Goal: Transaction & Acquisition: Subscribe to service/newsletter

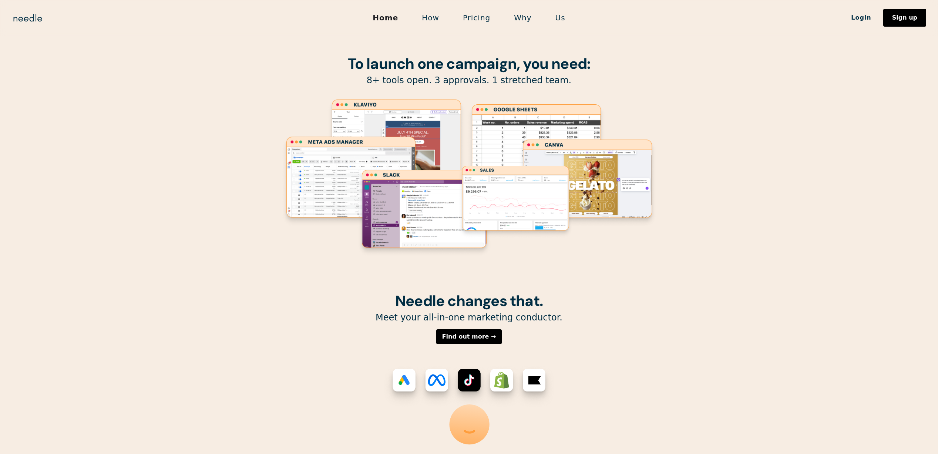
click at [571, 82] on p "8+ tools open. 3 approvals. 1 stretched team." at bounding box center [470, 80] width 378 height 11
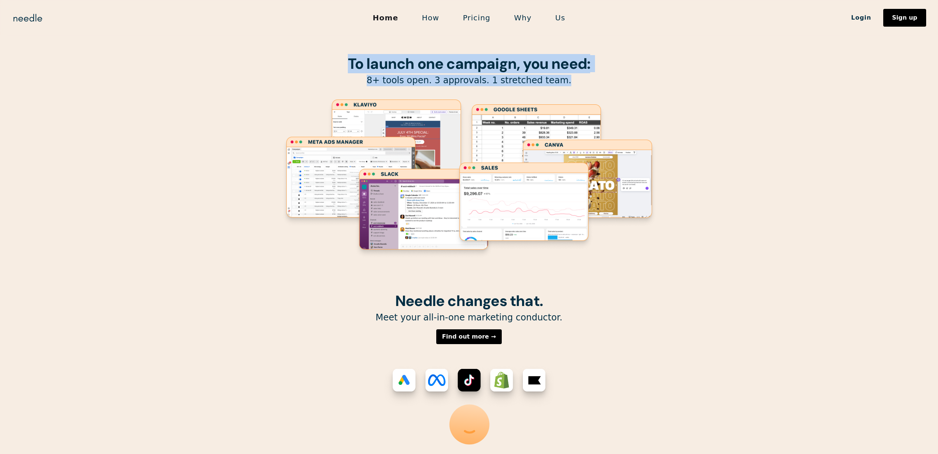
drag, startPoint x: 572, startPoint y: 82, endPoint x: 350, endPoint y: 66, distance: 222.3
click at [350, 66] on div "To launch one campaign, you need: 8+ tools open. 3 approvals. 1 stretched team." at bounding box center [470, 146] width 378 height 293
click at [350, 66] on strong "To launch one campaign, you need:" at bounding box center [469, 63] width 243 height 19
drag, startPoint x: 349, startPoint y: 64, endPoint x: 563, endPoint y: 78, distance: 214.4
click at [563, 78] on div "To launch one campaign, you need: 8+ tools open. 3 approvals. 1 stretched team." at bounding box center [470, 146] width 378 height 293
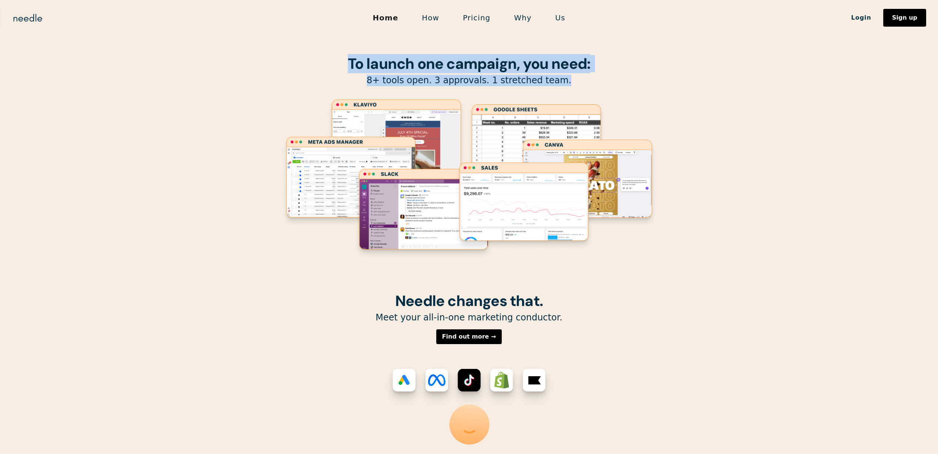
click at [563, 79] on p "8+ tools open. 3 approvals. 1 stretched team." at bounding box center [470, 80] width 378 height 11
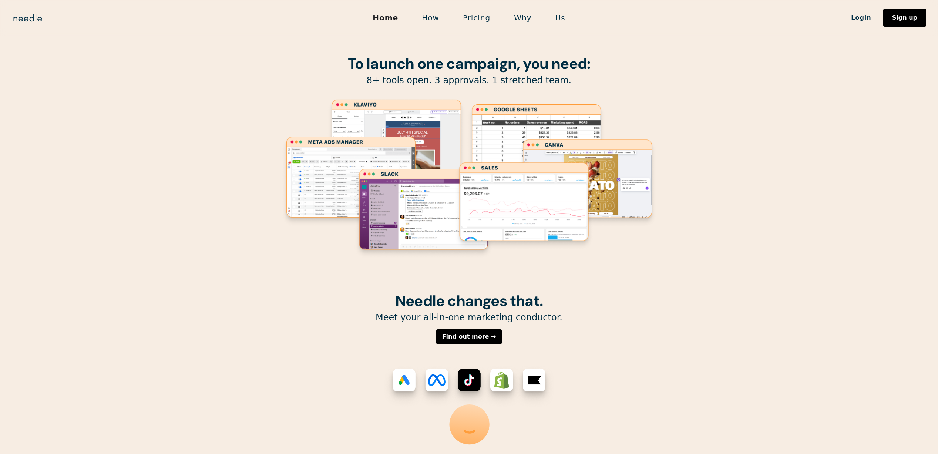
click at [872, 19] on link "Login" at bounding box center [862, 17] width 44 height 13
click at [910, 21] on div "Sign up" at bounding box center [904, 18] width 25 height 6
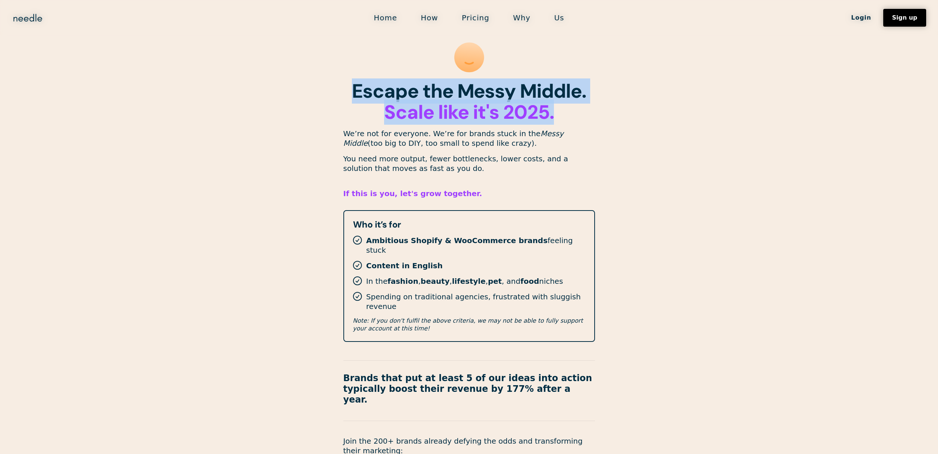
drag, startPoint x: 338, startPoint y: 88, endPoint x: 591, endPoint y: 114, distance: 255.3
click at [591, 114] on section "Escape the Messy Middle. ‍ Scale like it's 2025. We’re not for everyone. We’re …" at bounding box center [469, 298] width 938 height 596
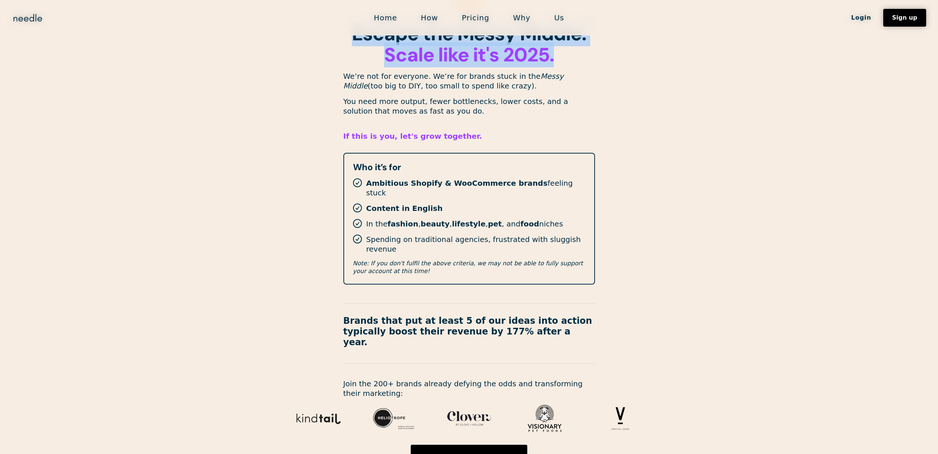
scroll to position [21, 0]
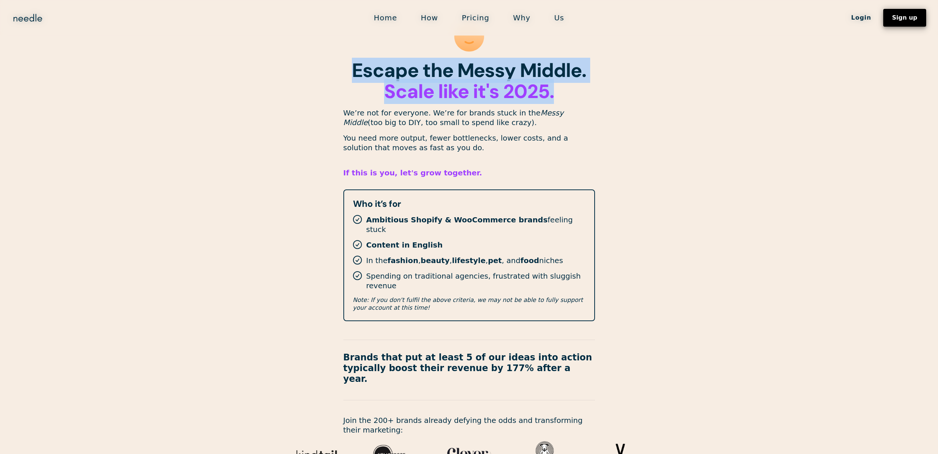
click at [915, 22] on link "Sign up" at bounding box center [905, 18] width 43 height 18
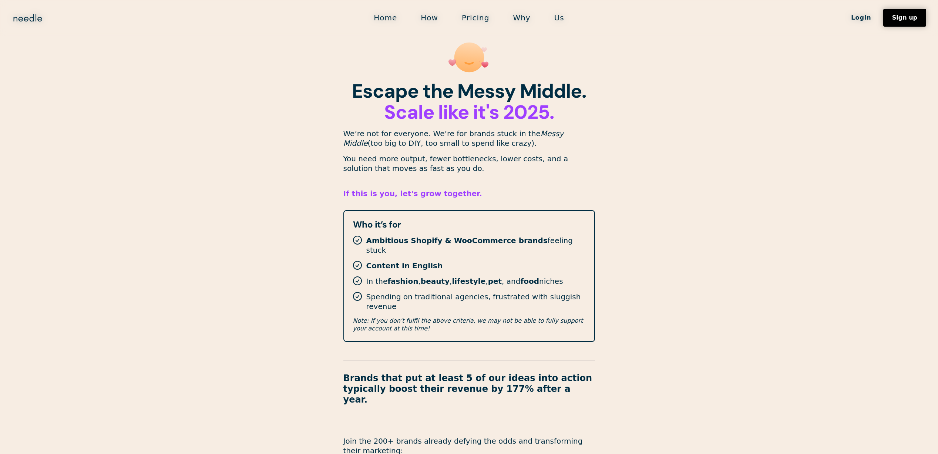
scroll to position [111, 0]
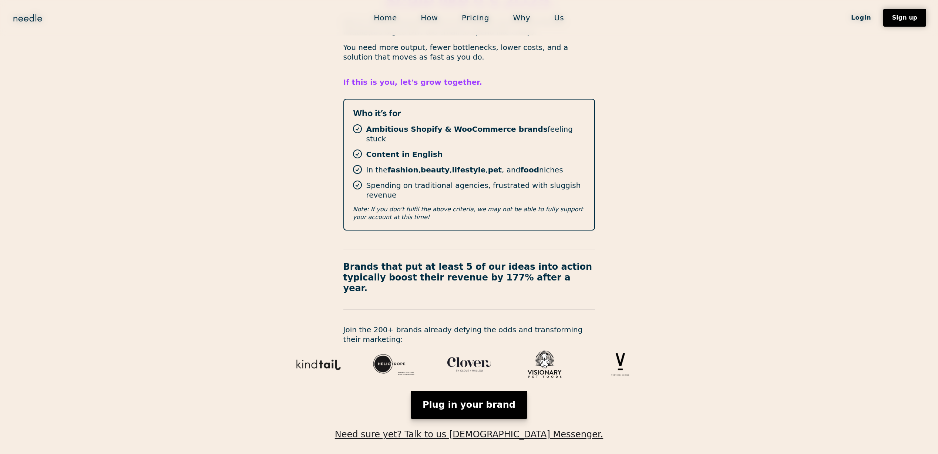
click at [468, 391] on link "Plug in your brand" at bounding box center [469, 405] width 117 height 28
